Goal: Transaction & Acquisition: Purchase product/service

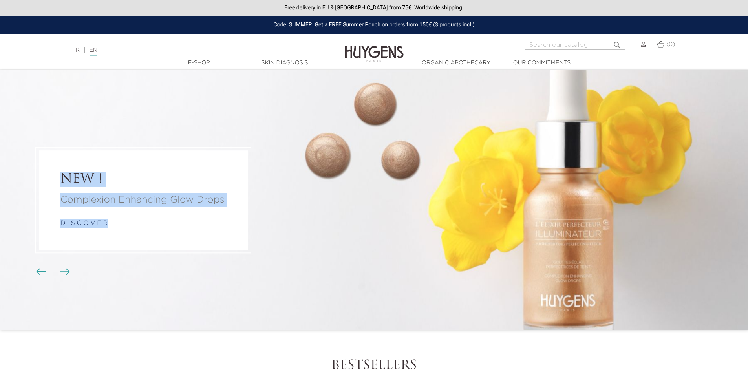
drag, startPoint x: 36, startPoint y: 158, endPoint x: 228, endPoint y: 236, distance: 207.7
click at [228, 236] on figcaption "NEW ! Complexion Enhancing Glow Drops d i s c o v e r" at bounding box center [143, 200] width 216 height 106
click at [58, 147] on figcaption "NEW ! Complexion Enhancing Glow Drops d i s c o v e r" at bounding box center [143, 200] width 216 height 106
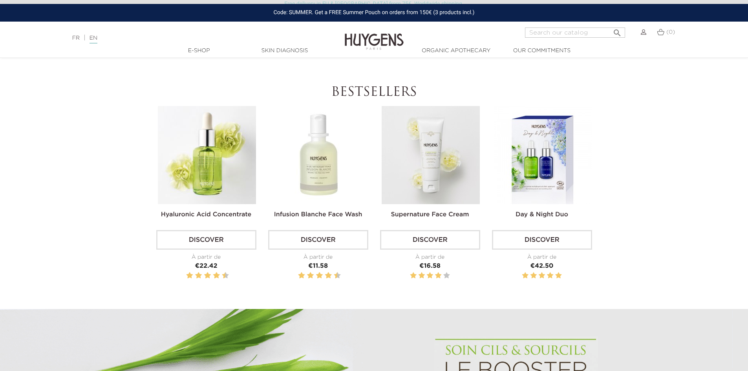
scroll to position [393, 0]
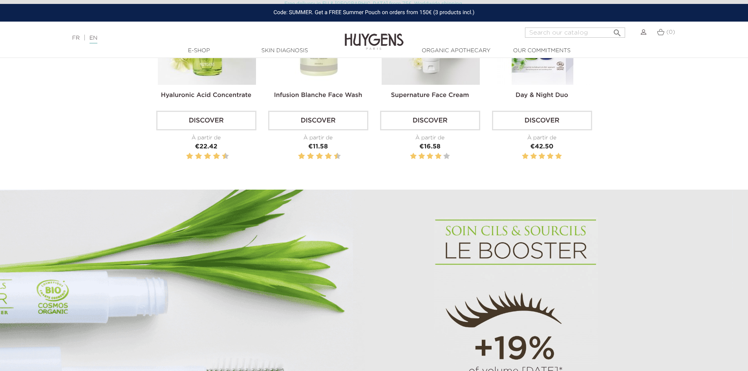
click at [451, 122] on link "Discover" at bounding box center [430, 121] width 100 height 20
click at [645, 33] on img at bounding box center [643, 31] width 5 height 5
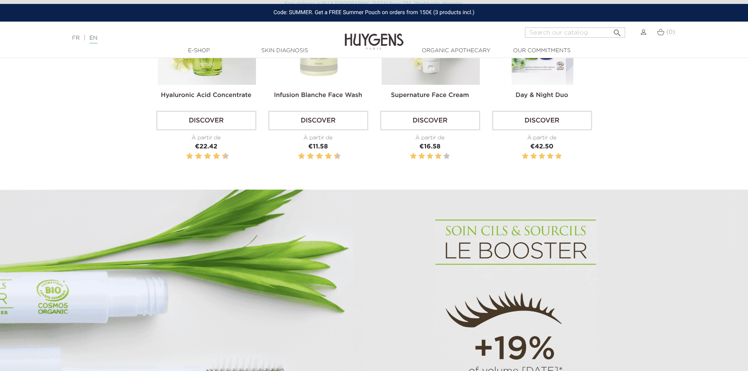
click at [645, 33] on img at bounding box center [643, 31] width 5 height 5
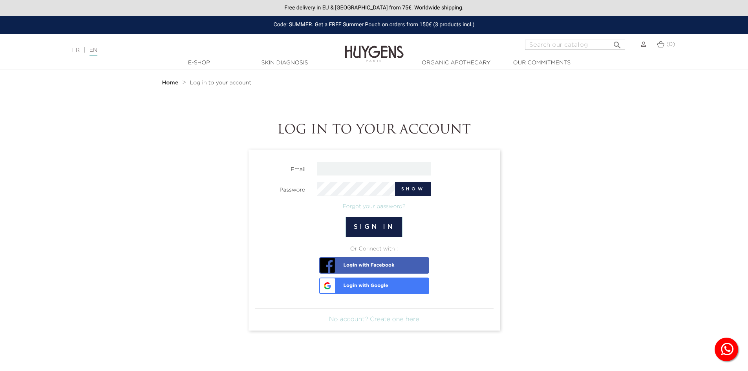
click at [374, 286] on span "Login with Google" at bounding box center [354, 283] width 67 height 11
click at [388, 316] on link "No account? Create one here" at bounding box center [374, 319] width 90 height 6
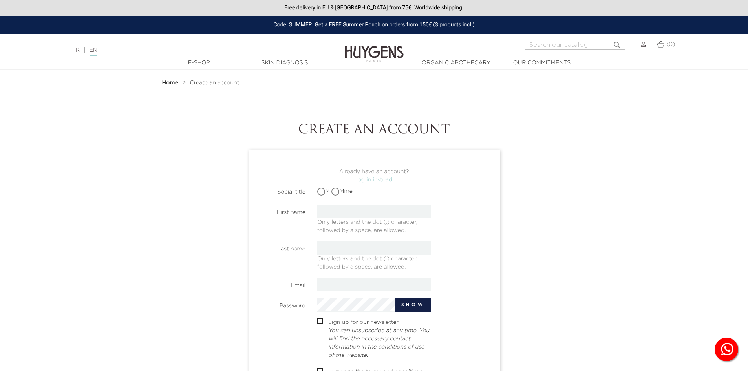
click at [359, 221] on span "Only letters and the dot (.) character, followed by a space, are allowed." at bounding box center [367, 224] width 100 height 17
click at [367, 217] on span "Only letters and the dot (.) character, followed by a space, are allowed." at bounding box center [367, 224] width 100 height 17
click at [374, 213] on input "text" at bounding box center [373, 211] width 113 height 14
type input "yasir"
type input "aldod"
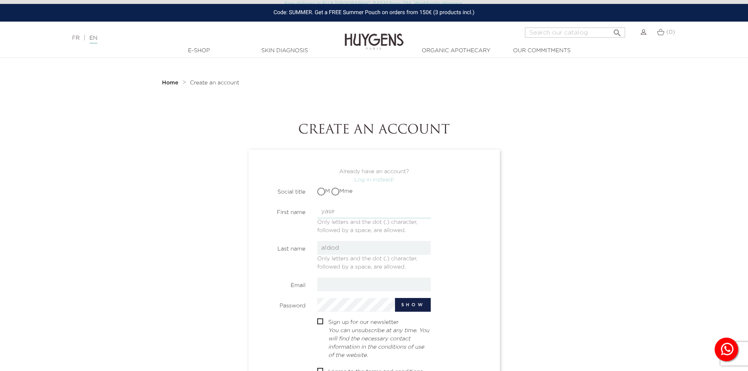
scroll to position [39, 0]
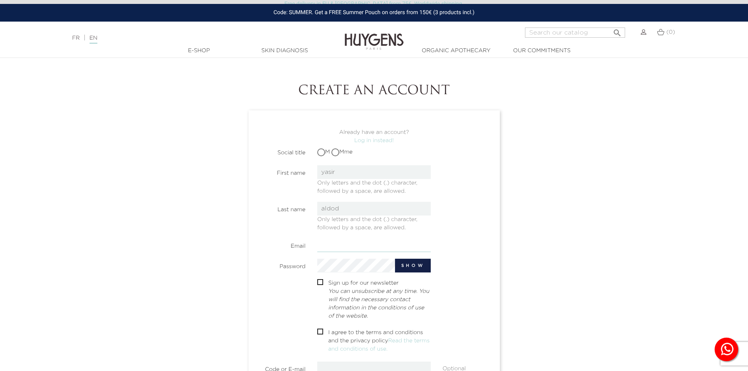
click at [363, 241] on input "email" at bounding box center [373, 245] width 113 height 14
type input "[EMAIL_ADDRESS][DOMAIN_NAME]"
click at [340, 280] on label "Sign up for our newsletter You can unsubscribe at any time. You will find the n…" at bounding box center [377, 299] width 106 height 41
click at [317, 280] on div " Sign up for our newsletter You can unsubscribe at any time. You will find the…" at bounding box center [373, 300] width 125 height 43
click at [320, 282] on input "checkbox" at bounding box center [319, 283] width 5 height 5
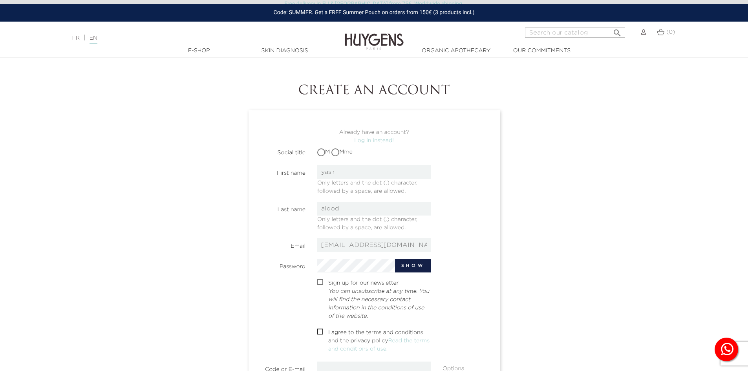
checkbox input "true"
click at [318, 332] on input "checkbox" at bounding box center [319, 332] width 5 height 5
checkbox input "true"
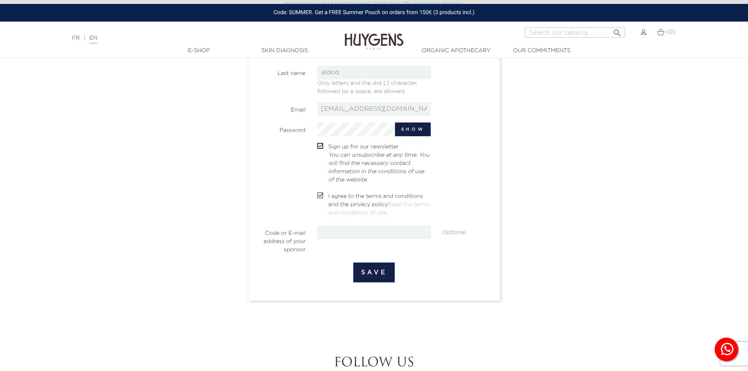
scroll to position [196, 0]
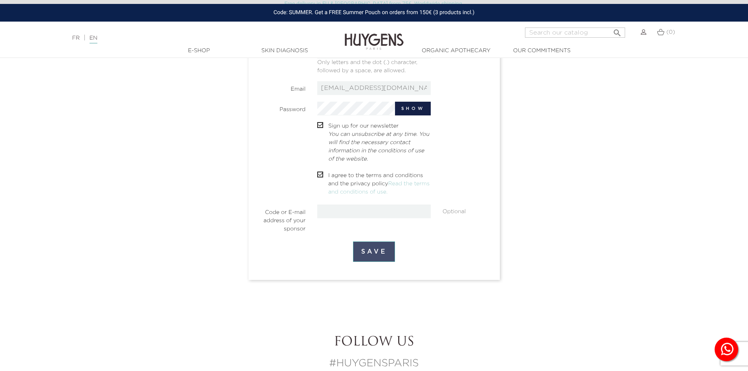
click at [389, 253] on button "Save" at bounding box center [374, 251] width 42 height 20
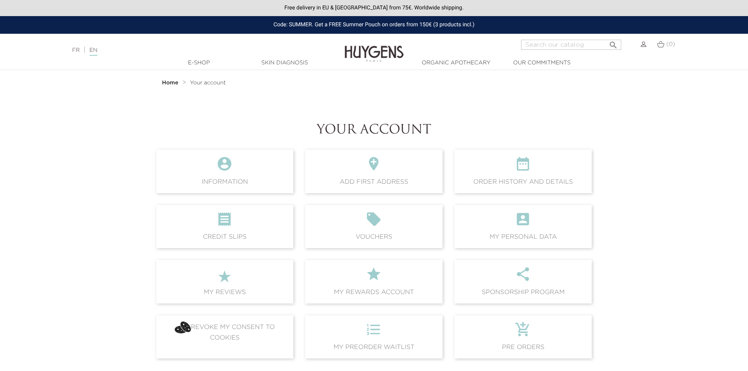
click at [640, 47] on div at bounding box center [641, 44] width 9 height 9
click at [642, 45] on img at bounding box center [643, 44] width 5 height 5
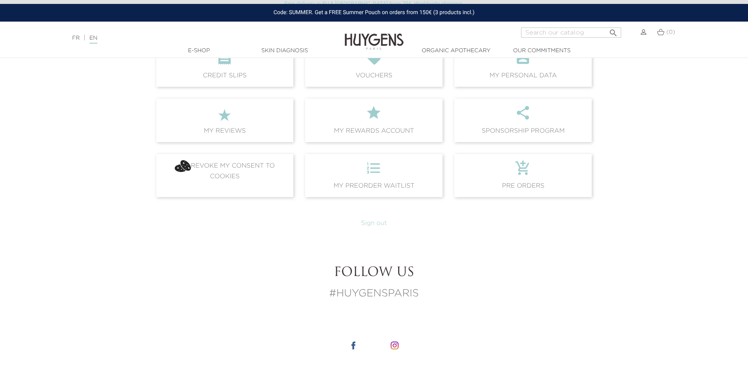
scroll to position [196, 0]
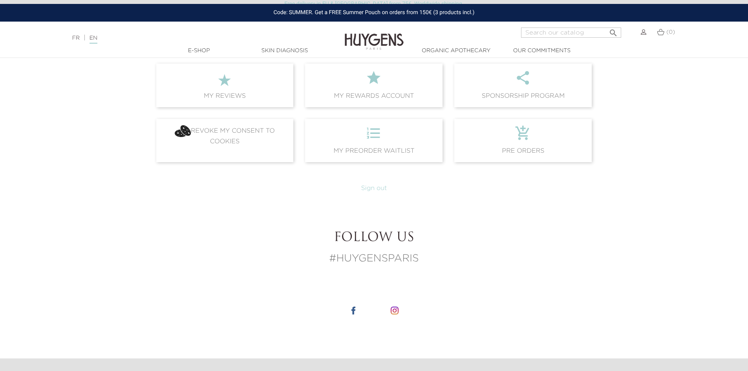
click at [641, 35] on img at bounding box center [643, 31] width 5 height 5
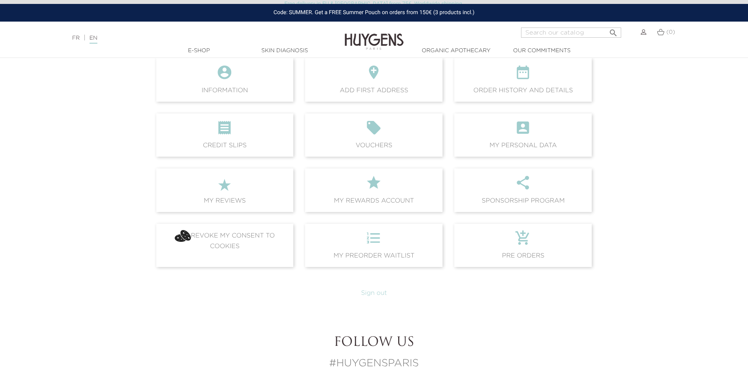
scroll to position [0, 0]
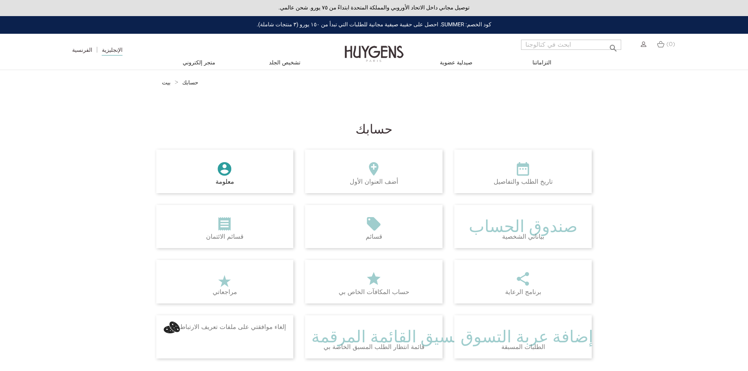
click at [230, 175] on font "" at bounding box center [224, 169] width 16 height 16
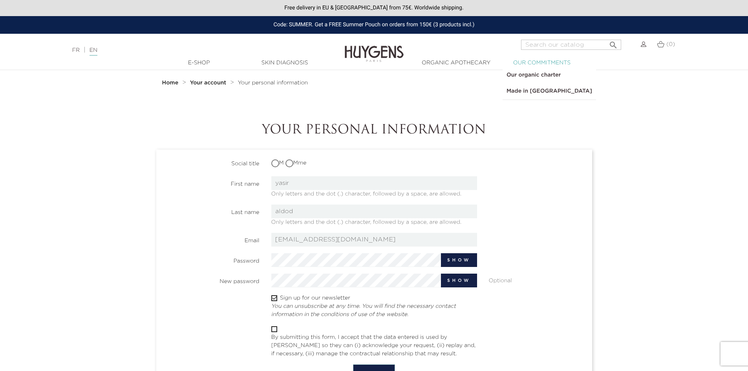
click at [527, 65] on link "  Our commitments" at bounding box center [541, 63] width 79 height 8
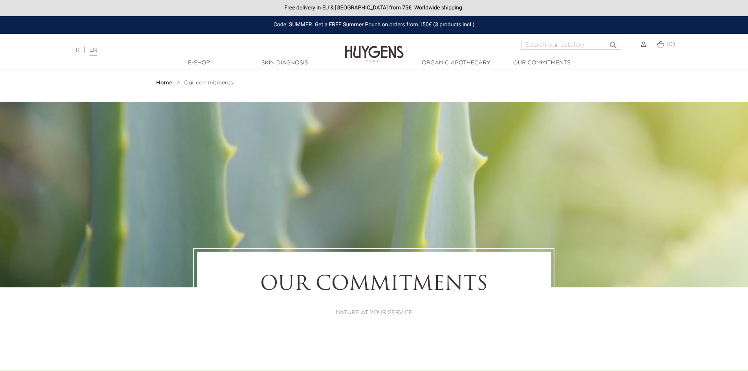
click at [638, 43] on div at bounding box center [641, 44] width 9 height 9
click at [645, 46] on img at bounding box center [643, 44] width 5 height 5
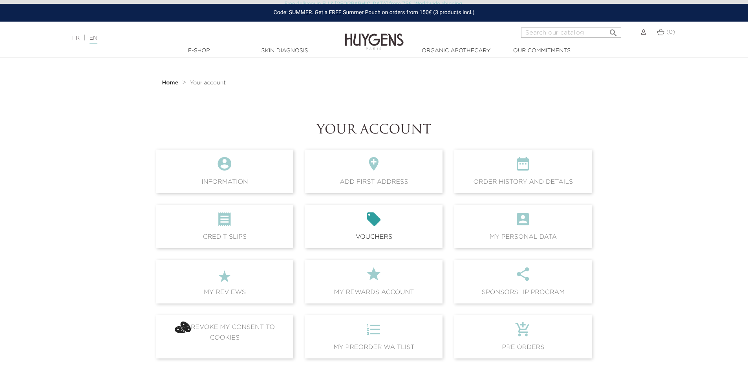
scroll to position [39, 0]
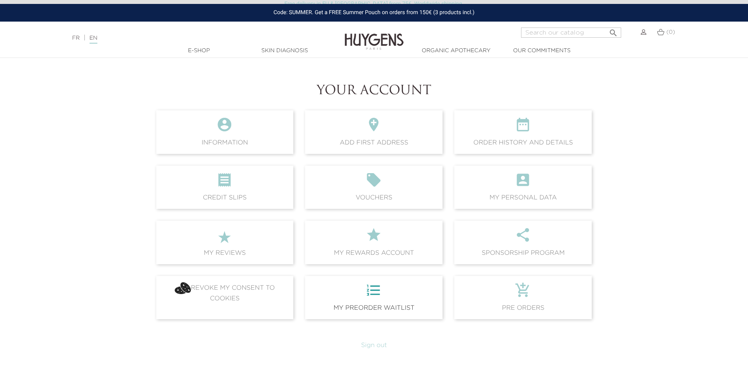
click at [374, 292] on icon "format_list_numbered" at bounding box center [373, 292] width 125 height 21
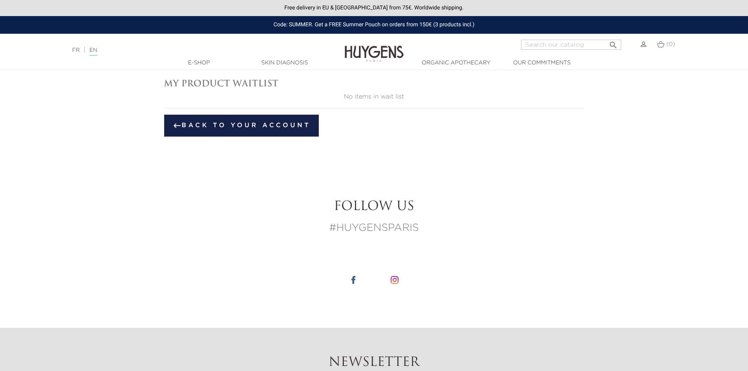
click at [389, 50] on img at bounding box center [374, 48] width 59 height 30
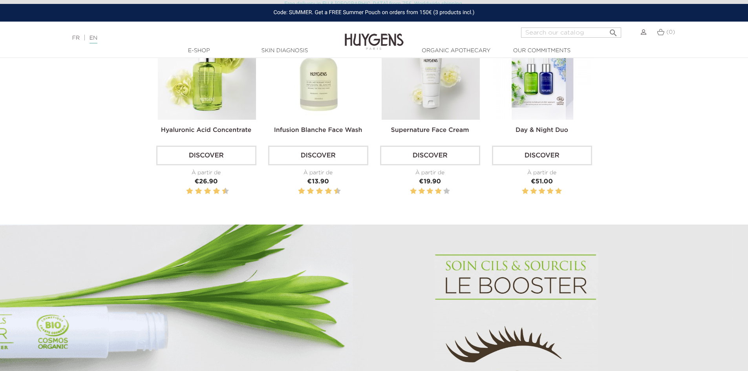
scroll to position [353, 0]
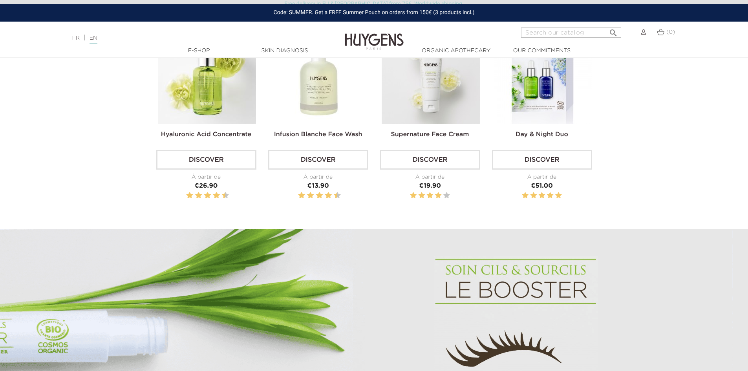
click at [324, 160] on link "Discover" at bounding box center [318, 160] width 100 height 20
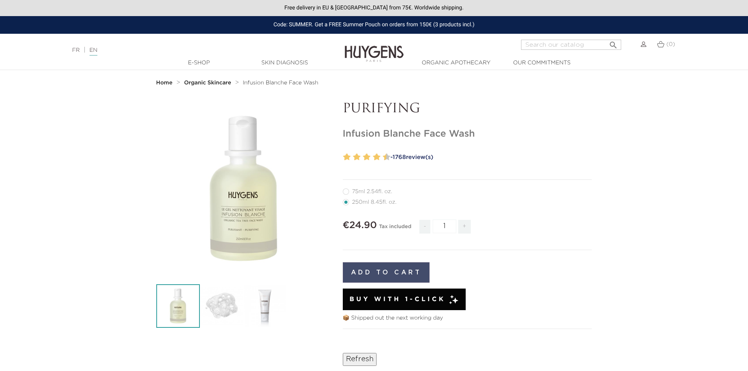
click at [384, 267] on button "Add to cart" at bounding box center [386, 272] width 87 height 20
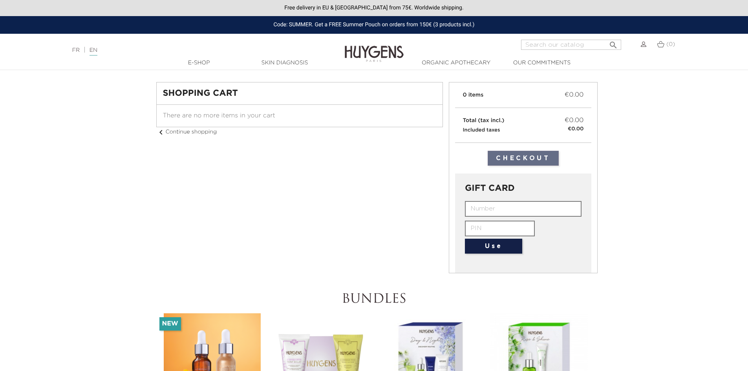
click at [499, 208] on input "text" at bounding box center [523, 209] width 117 height 16
click at [492, 221] on input "text" at bounding box center [500, 229] width 70 height 16
click at [496, 207] on input "text" at bounding box center [523, 209] width 117 height 16
click at [208, 116] on span "There are no more items in your cart" at bounding box center [219, 116] width 112 height 6
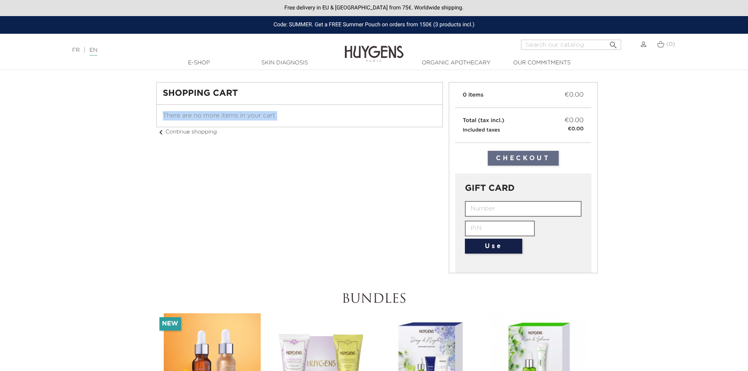
click at [208, 116] on span "There are no more items in your cart" at bounding box center [219, 116] width 112 height 6
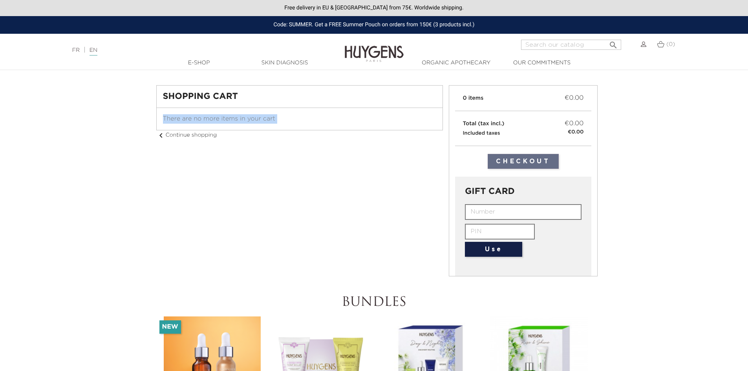
click at [234, 95] on h1 "Shopping Cart" at bounding box center [299, 96] width 273 height 9
click at [233, 95] on h1 "Shopping Cart" at bounding box center [299, 96] width 273 height 9
click at [491, 103] on div "0 items €0.00" at bounding box center [523, 98] width 137 height 25
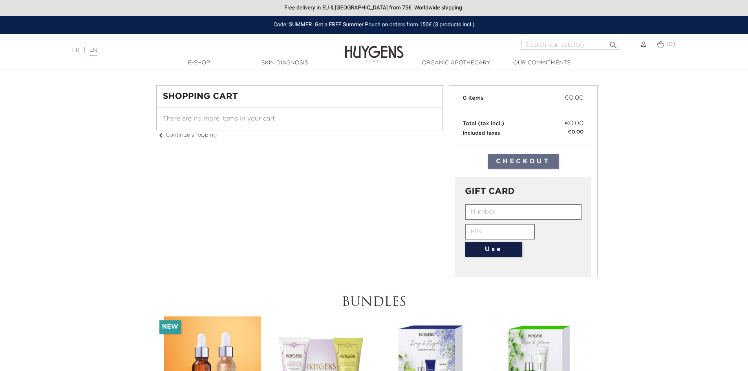
click at [491, 103] on div "0 items €0.00" at bounding box center [523, 98] width 137 height 25
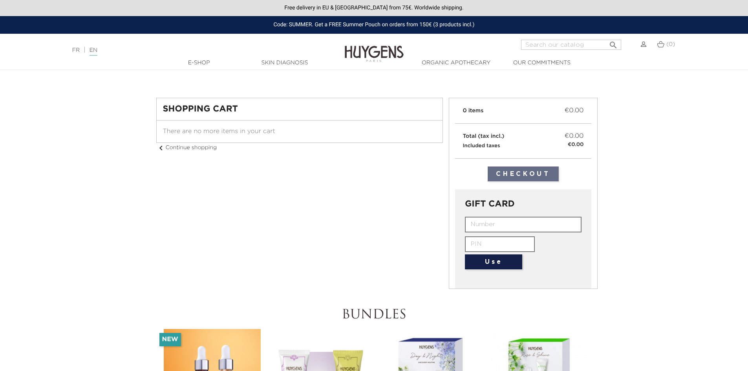
click at [491, 103] on div "0 items €0.00" at bounding box center [523, 110] width 137 height 25
